Goal: Information Seeking & Learning: Check status

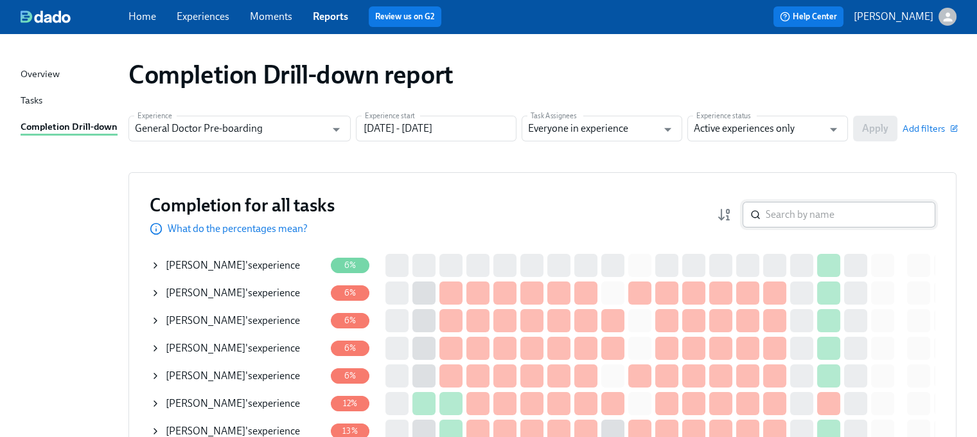
click at [818, 210] on input "search" at bounding box center [851, 215] width 170 height 26
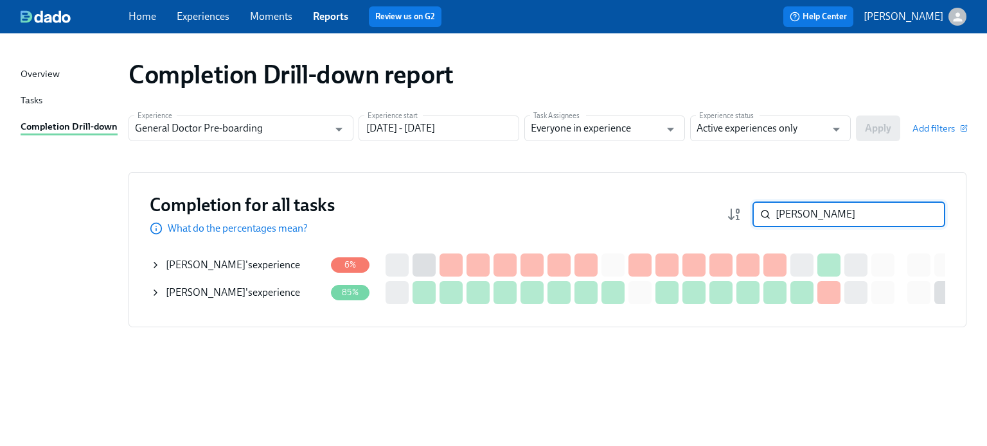
type input "jessica"
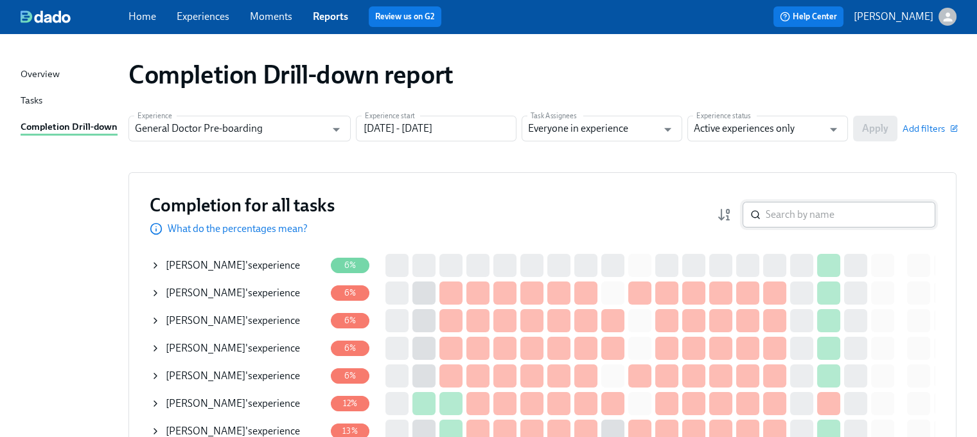
click at [812, 214] on input "search" at bounding box center [851, 215] width 170 height 26
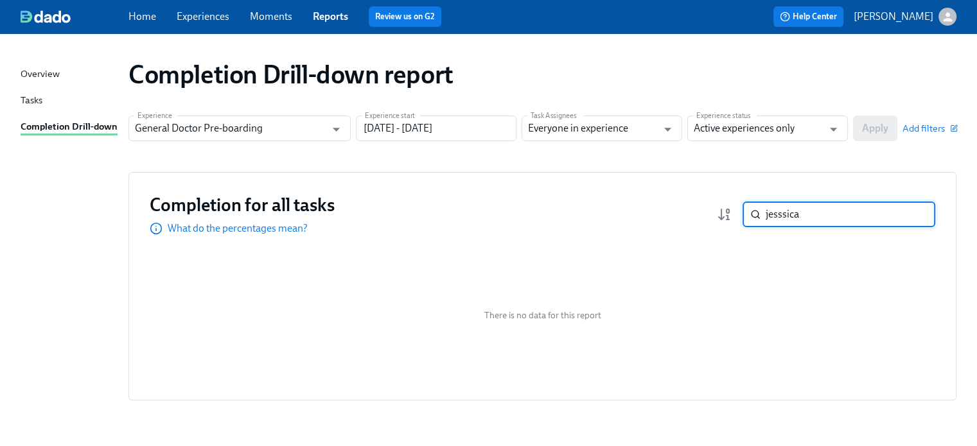
click at [783, 218] on input "jesssica" at bounding box center [851, 215] width 170 height 26
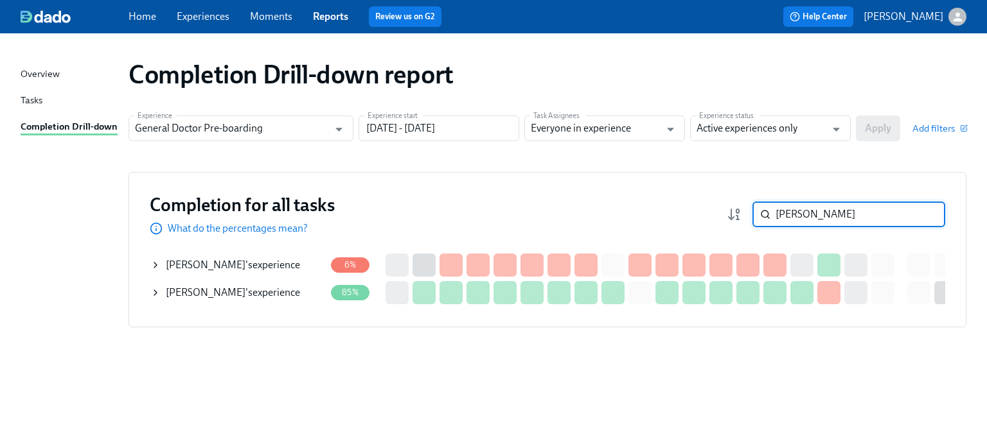
type input "jessica"
click at [243, 268] on span "Jessica Kleinschmit" at bounding box center [206, 265] width 80 height 12
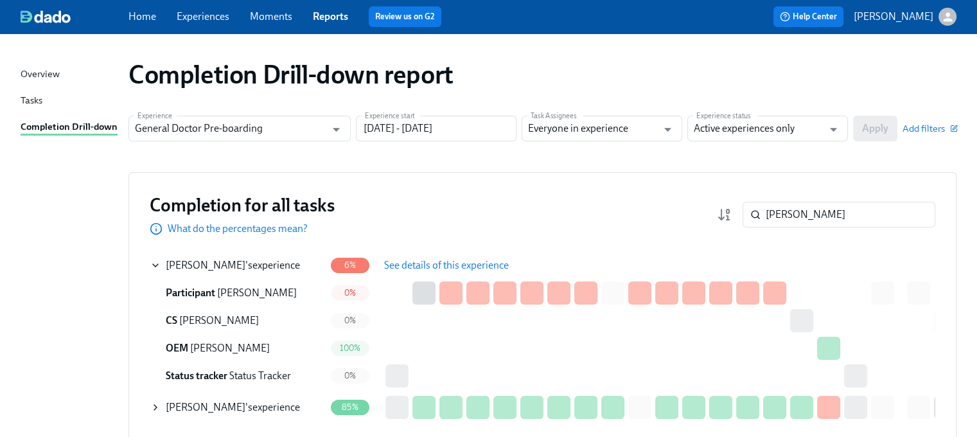
click at [401, 261] on span "See details of this experience" at bounding box center [446, 265] width 125 height 13
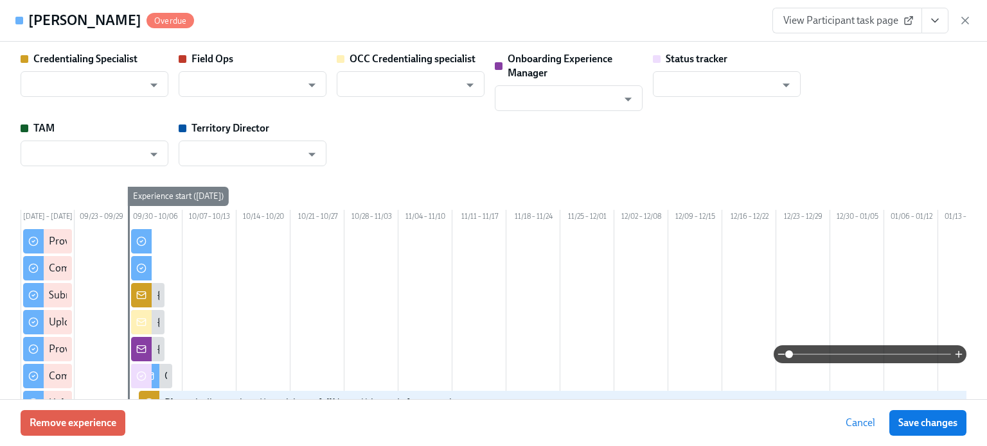
type input "[PERSON_NAME]"
type input "Sarah Parkhurst"
type input "[PERSON_NAME]"
type input "Status Tracker"
type input "Erica Hertzinger"
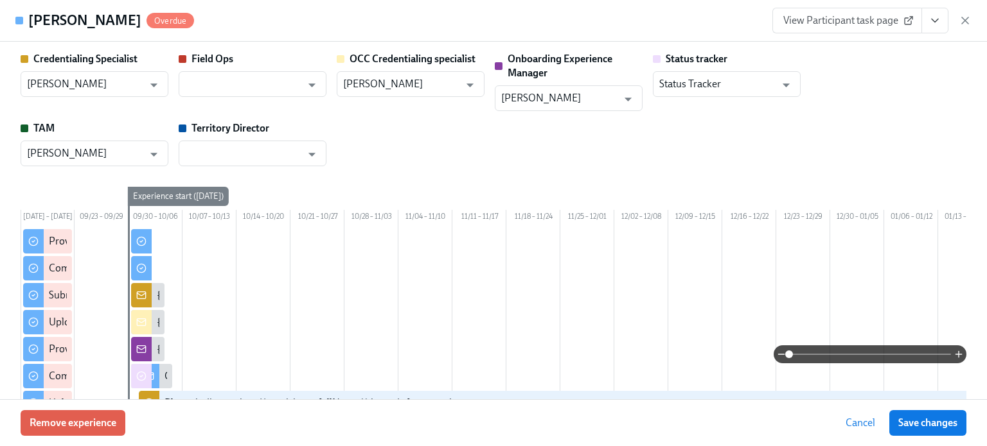
click at [858, 20] on span "View Participant task page" at bounding box center [847, 20] width 128 height 13
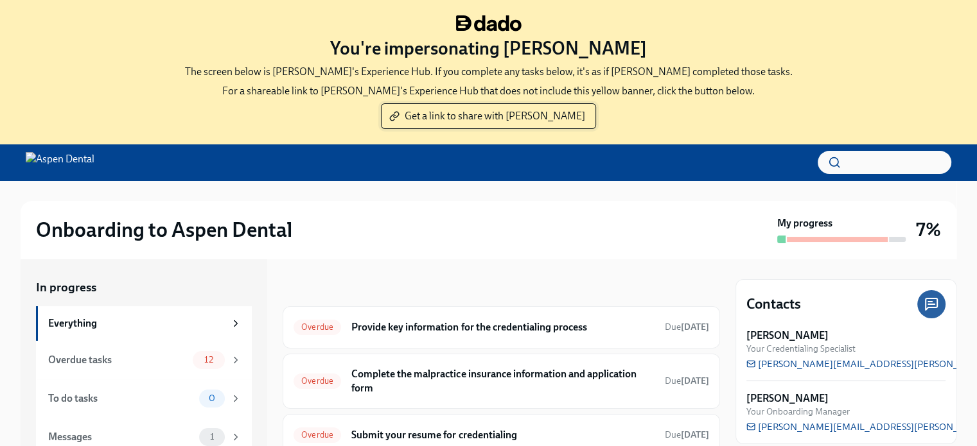
click at [505, 121] on span "Get a link to share with [PERSON_NAME]" at bounding box center [488, 116] width 193 height 13
